Goal: Navigation & Orientation: Find specific page/section

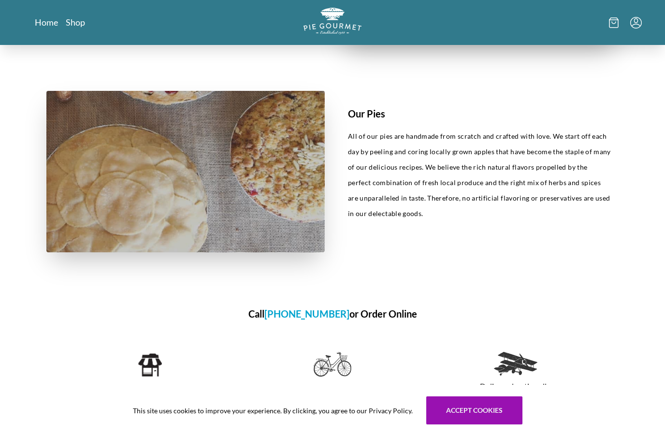
scroll to position [417, 0]
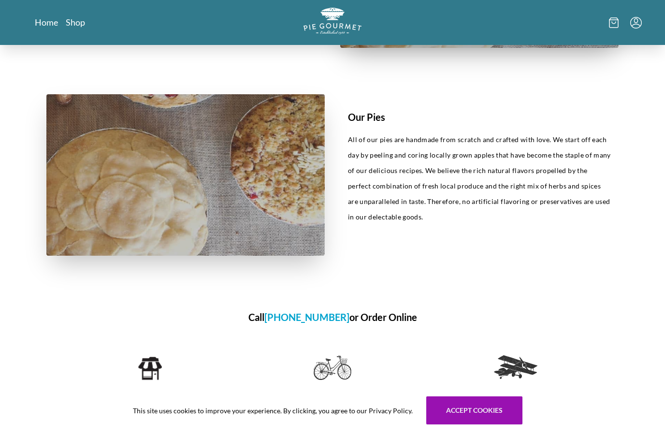
click at [80, 25] on link "Shop" at bounding box center [75, 22] width 19 height 12
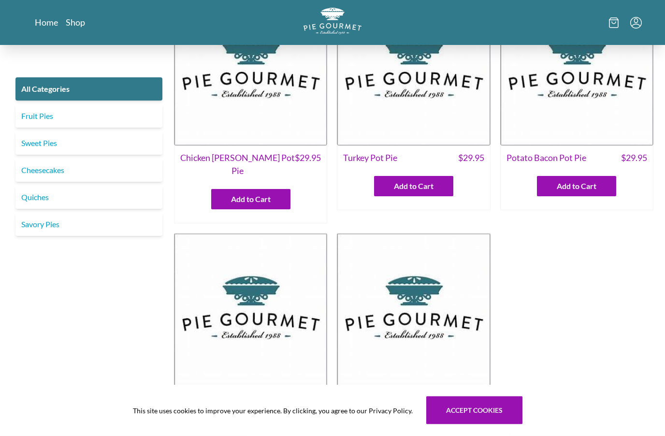
scroll to position [58, 0]
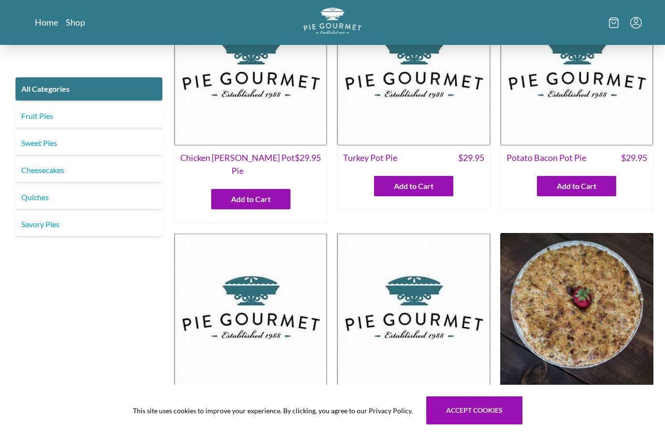
click at [44, 112] on link "Fruit Pies" at bounding box center [88, 115] width 147 height 23
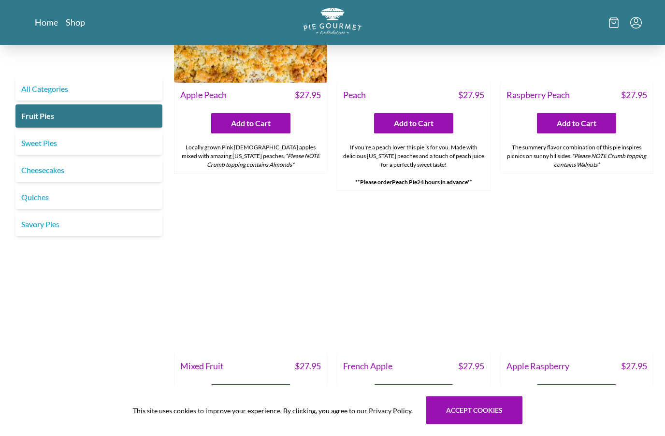
scroll to position [650, 0]
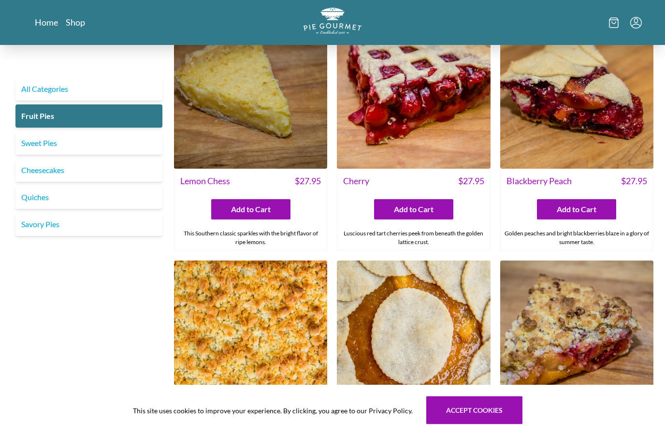
click at [47, 147] on link "Sweet Pies" at bounding box center [88, 142] width 147 height 23
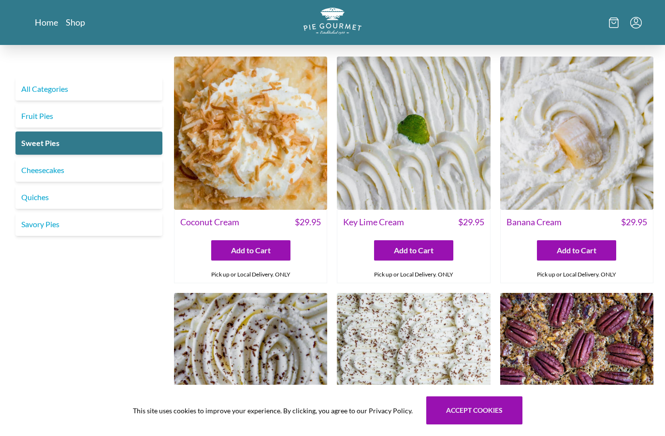
click at [438, 158] on img at bounding box center [413, 133] width 153 height 153
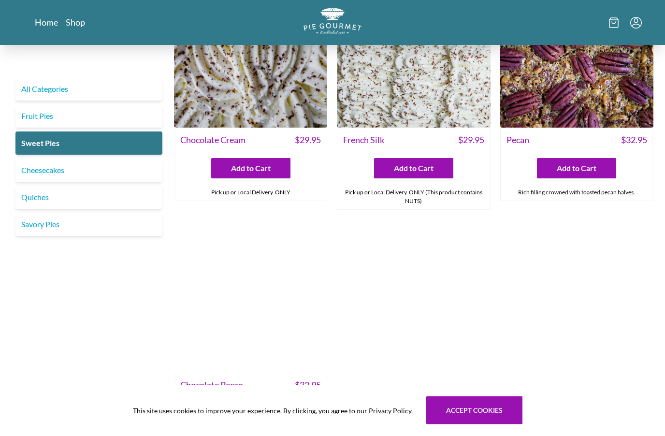
scroll to position [319, 0]
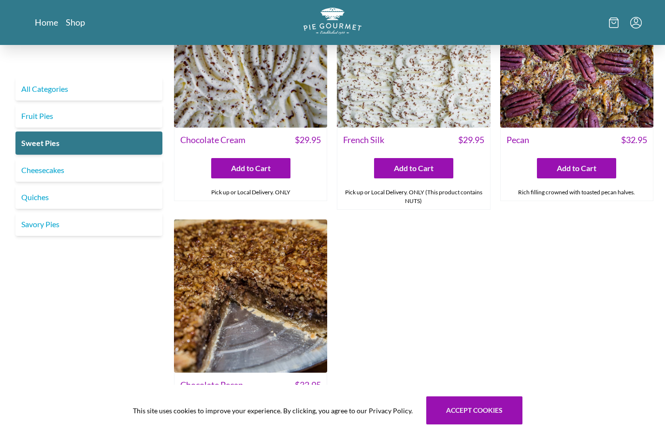
click at [34, 168] on link "Cheesecakes" at bounding box center [88, 170] width 147 height 23
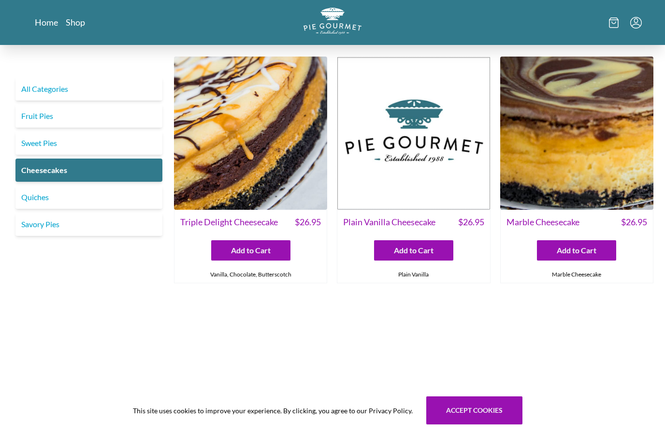
click at [39, 204] on link "Quiches" at bounding box center [88, 197] width 147 height 23
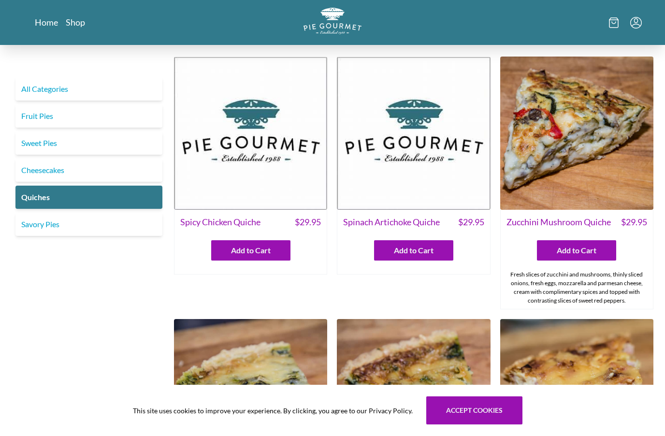
click at [42, 231] on link "Savory Pies" at bounding box center [88, 224] width 147 height 23
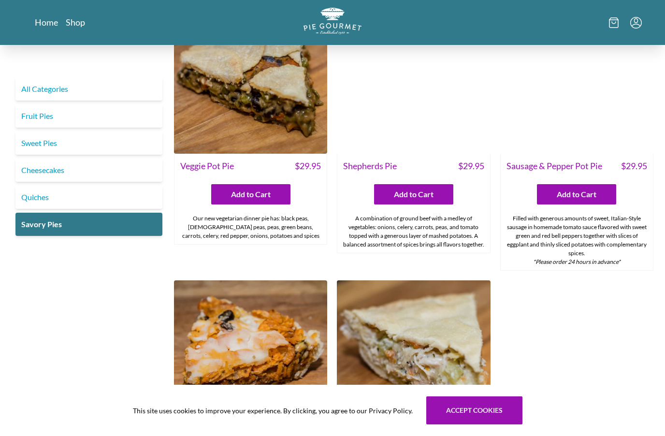
scroll to position [294, 0]
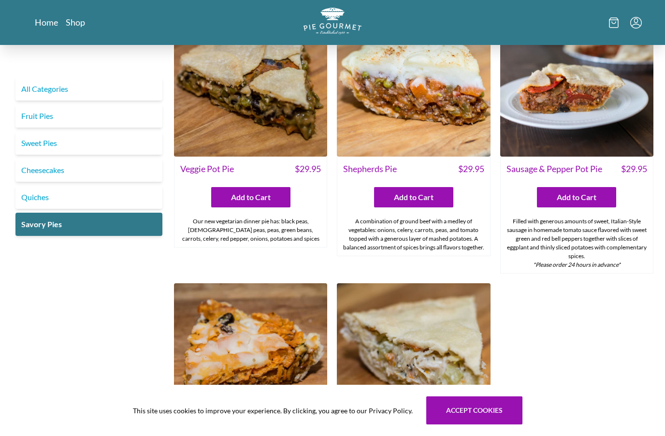
click at [44, 120] on link "Fruit Pies" at bounding box center [88, 115] width 147 height 23
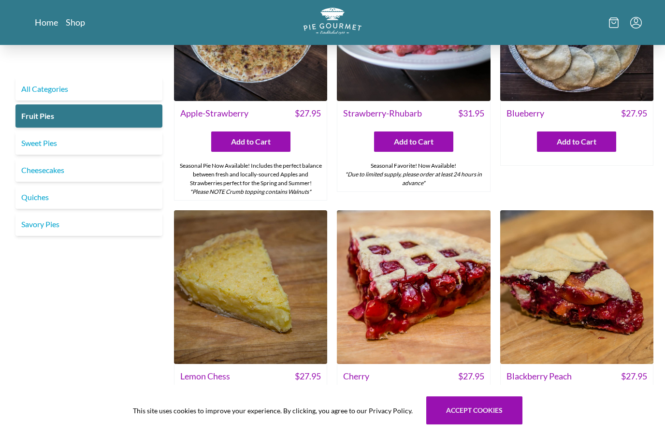
scroll to position [108, 0]
